Goal: Find specific fact: Find specific fact

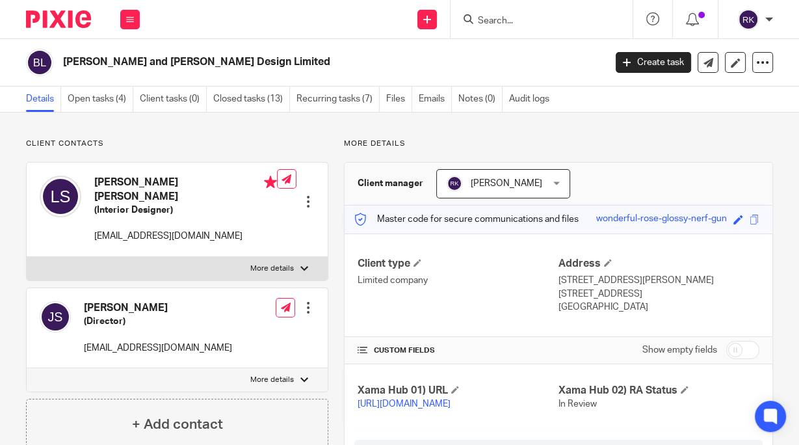
click at [505, 22] on input "Search" at bounding box center [535, 22] width 117 height 12
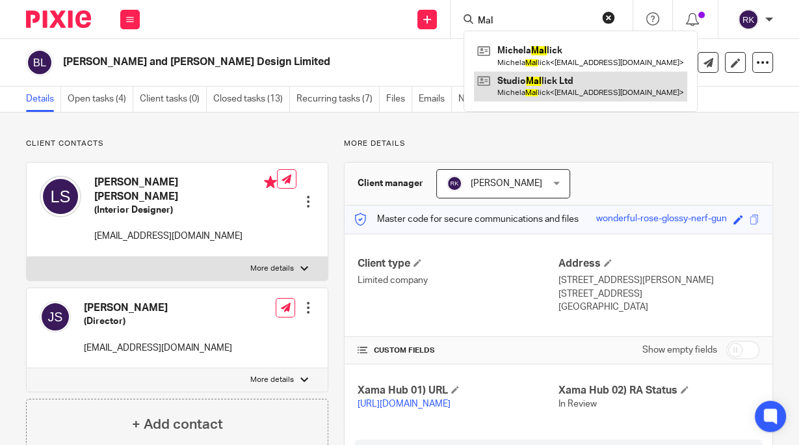
type input "Mal"
click at [518, 88] on link at bounding box center [580, 87] width 213 height 30
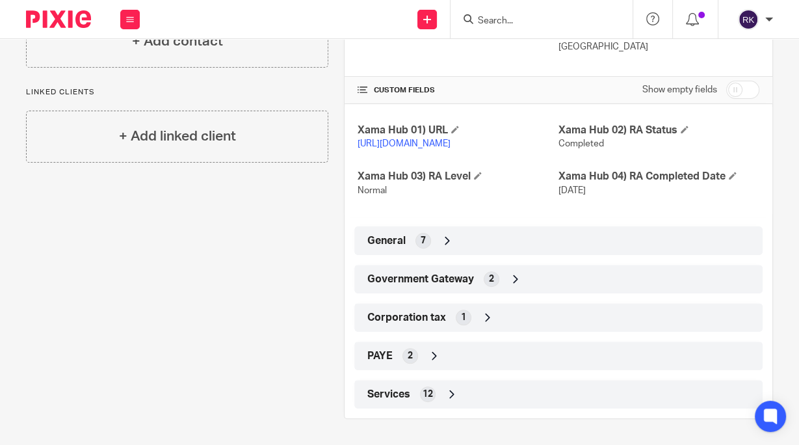
scroll to position [273, 0]
click at [413, 221] on div "Client type Limited company Address 123 Mason Avenue, Ebbsfleet Valley Swanscom…" at bounding box center [559, 190] width 428 height 435
click at [421, 243] on span "7" at bounding box center [423, 240] width 5 height 13
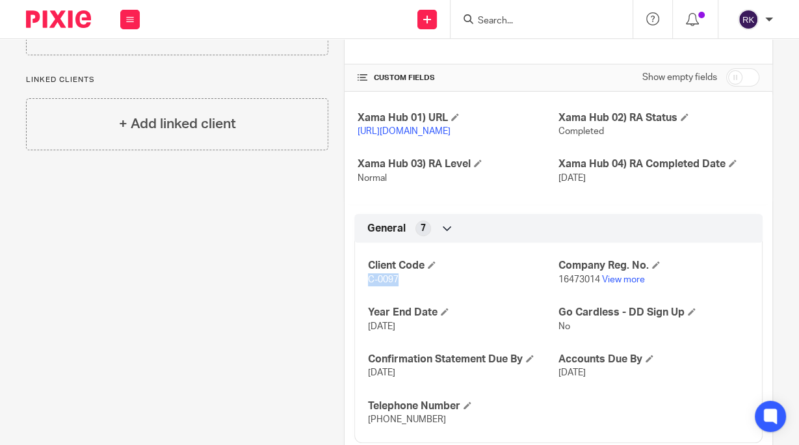
drag, startPoint x: 385, startPoint y: 294, endPoint x: 366, endPoint y: 295, distance: 19.5
click at [368, 286] on p "C-0097" at bounding box center [463, 279] width 191 height 13
copy span "C-0097"
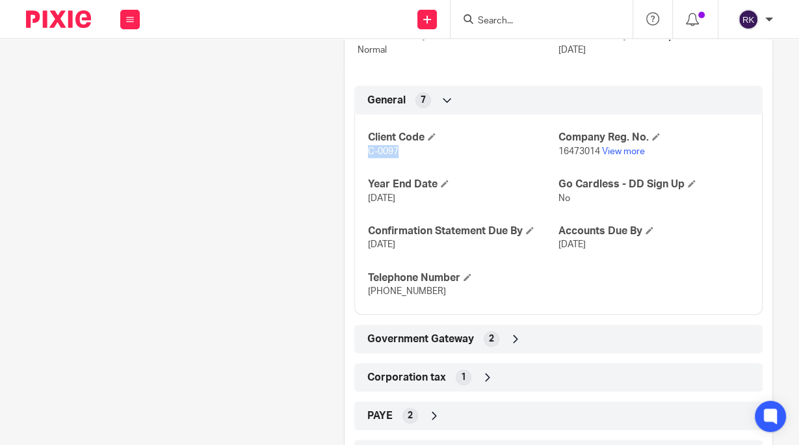
scroll to position [473, 0]
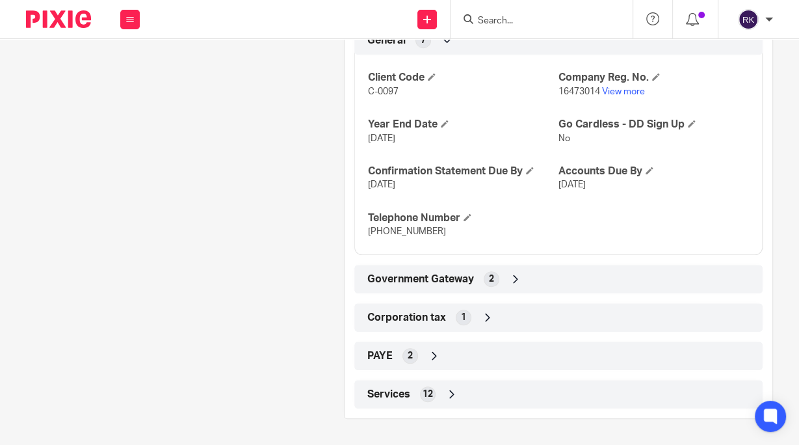
click at [423, 278] on span "Government Gateway" at bounding box center [420, 280] width 107 height 14
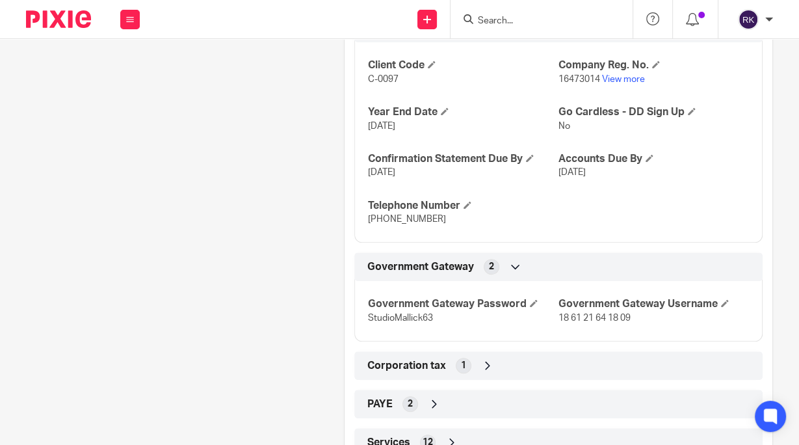
scroll to position [525, 0]
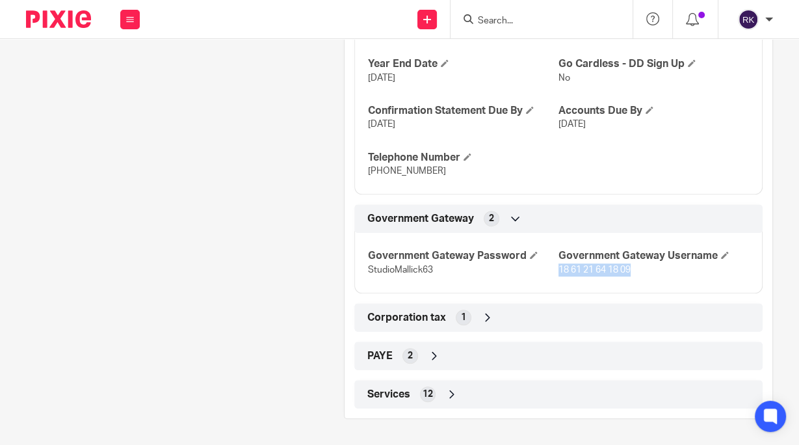
drag, startPoint x: 636, startPoint y: 278, endPoint x: 553, endPoint y: 279, distance: 82.6
click at [559, 276] on p "18 61 21 64 18 09" at bounding box center [654, 269] width 191 height 13
copy span "18 61 21 64 18 09"
drag, startPoint x: 432, startPoint y: 276, endPoint x: 366, endPoint y: 278, distance: 65.7
click at [368, 276] on p "StudioMallick63" at bounding box center [463, 269] width 191 height 13
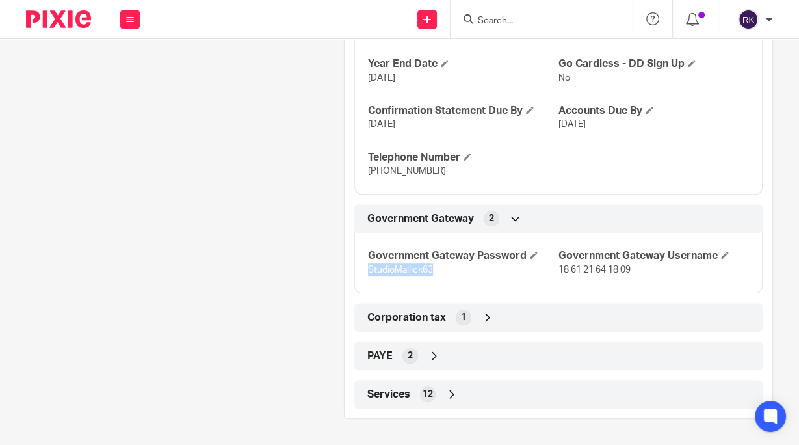
copy span "StudioMallick63"
click at [494, 21] on input "Search" at bounding box center [535, 22] width 117 height 12
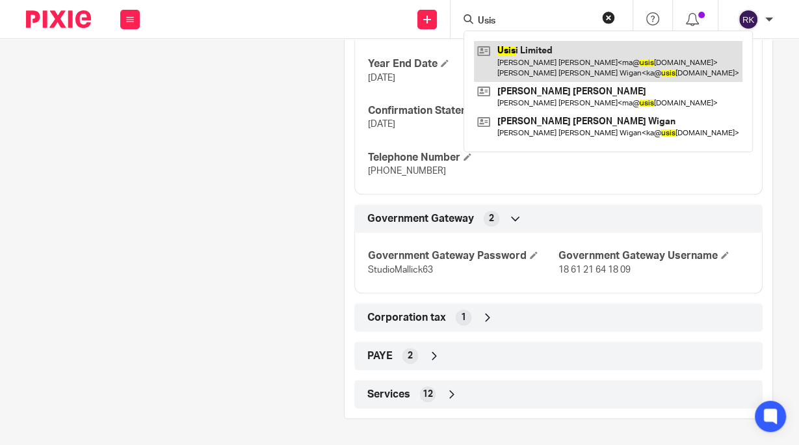
type input "Usis"
click at [518, 57] on link at bounding box center [608, 61] width 269 height 40
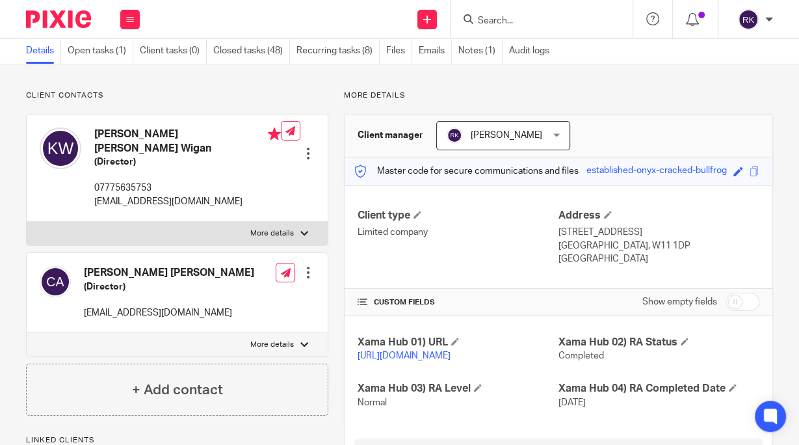
scroll to position [311, 0]
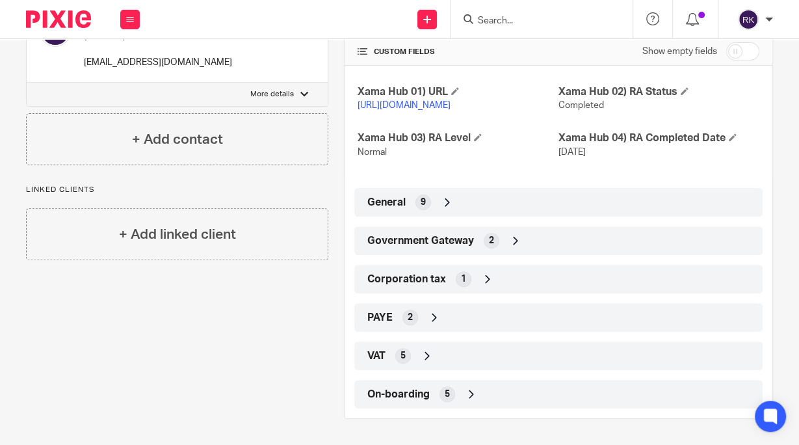
click at [479, 237] on div "Government Gateway 2" at bounding box center [558, 241] width 389 height 22
